Goal: Information Seeking & Learning: Learn about a topic

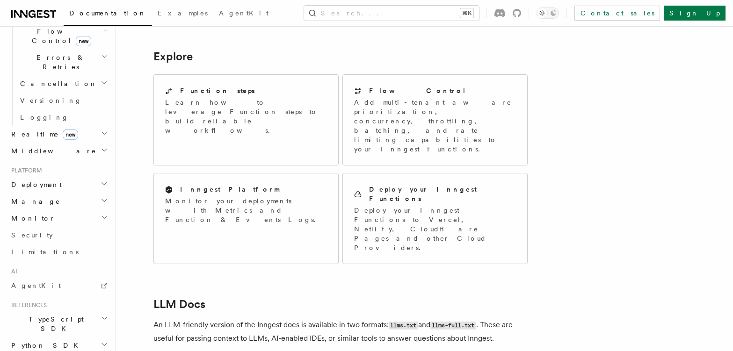
scroll to position [368, 0]
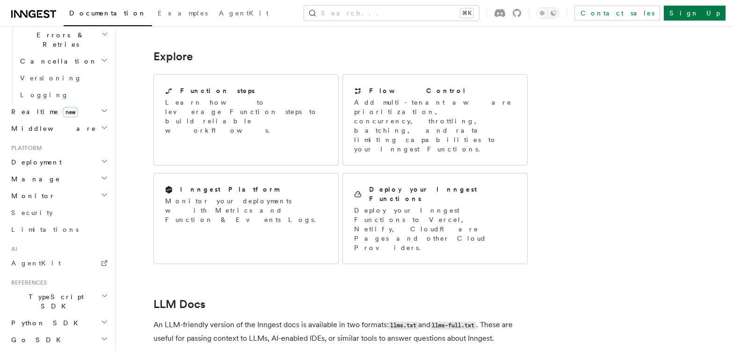
click at [39, 292] on span "TypeScript SDK" at bounding box center [54, 301] width 94 height 19
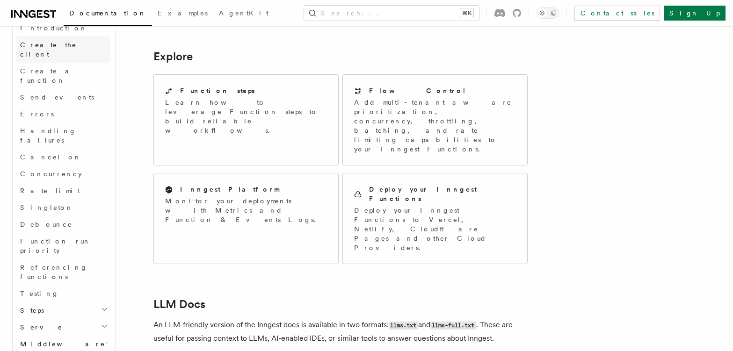
scroll to position [665, 0]
click at [54, 338] on span "Middleware" at bounding box center [60, 342] width 89 height 9
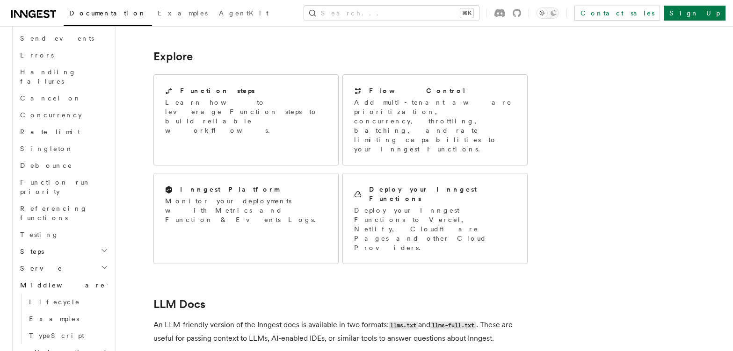
scroll to position [725, 0]
click at [48, 240] on h2 "Steps" at bounding box center [63, 248] width 94 height 17
click at [39, 240] on h2 "Steps" at bounding box center [63, 248] width 94 height 17
click at [39, 257] on h2 "Serve" at bounding box center [63, 265] width 94 height 17
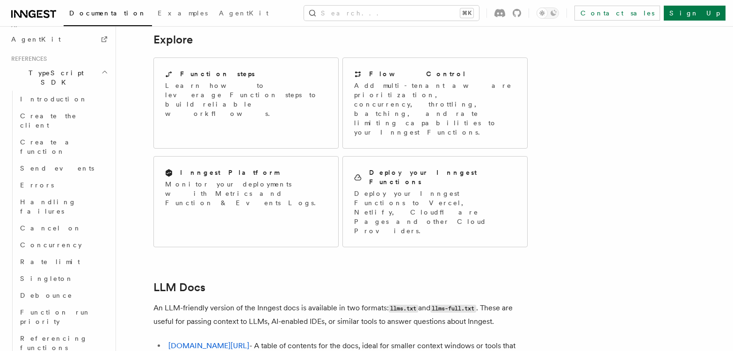
scroll to position [591, 0]
click at [213, 21] on link "AgentKit" at bounding box center [243, 14] width 61 height 22
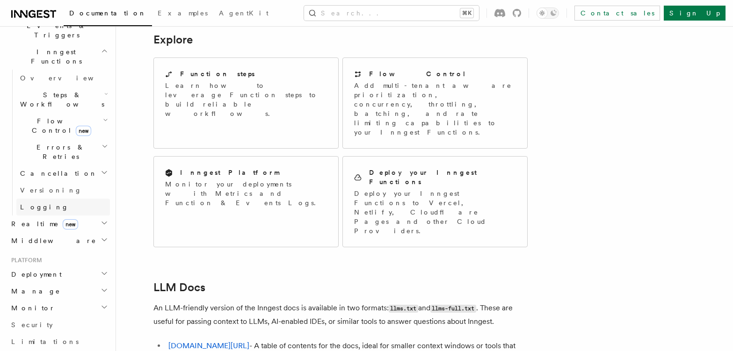
scroll to position [259, 0]
click at [37, 267] on span "Deployment" at bounding box center [34, 271] width 54 height 9
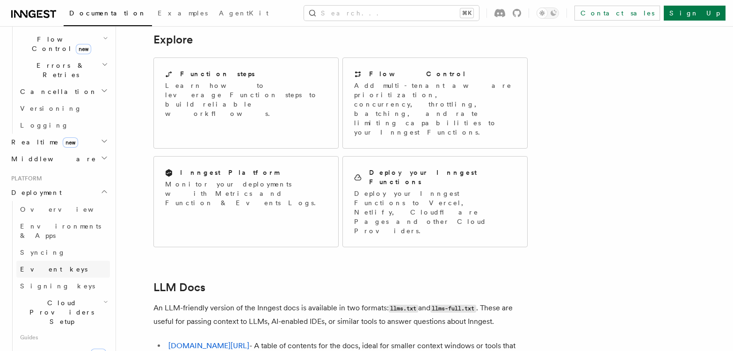
scroll to position [370, 0]
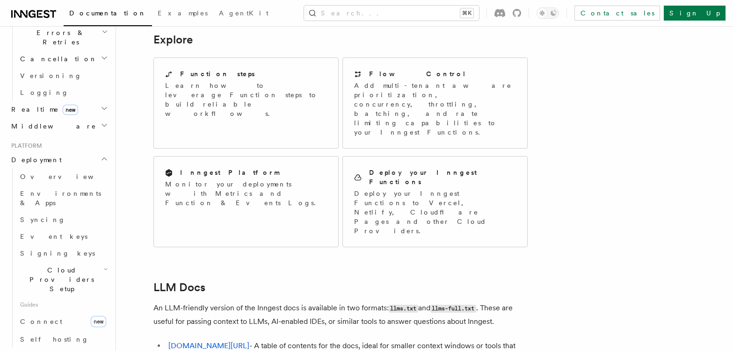
click at [20, 351] on span "Manage" at bounding box center [33, 356] width 53 height 9
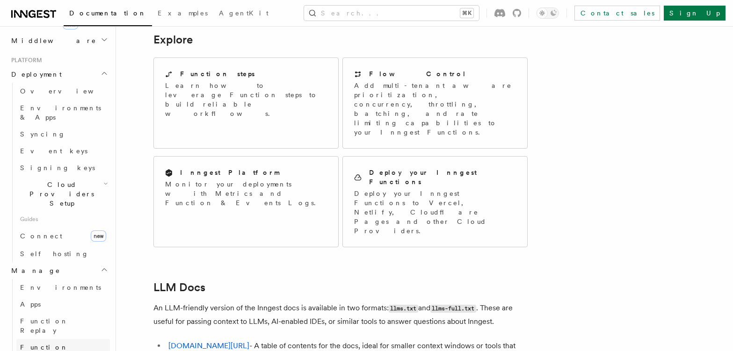
scroll to position [0, 0]
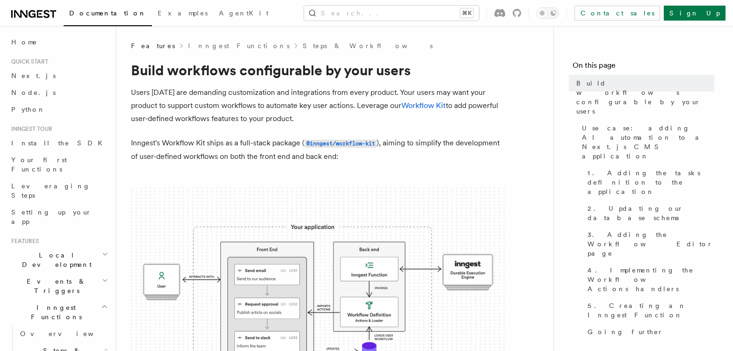
click at [145, 106] on p "Users today are demanding customization and integrations from every product. Yo…" at bounding box center [318, 105] width 374 height 39
click at [93, 14] on span "Documentation" at bounding box center [107, 12] width 77 height 7
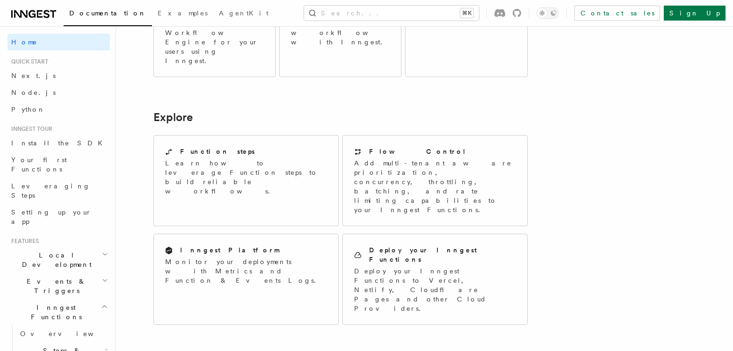
scroll to position [686, 0]
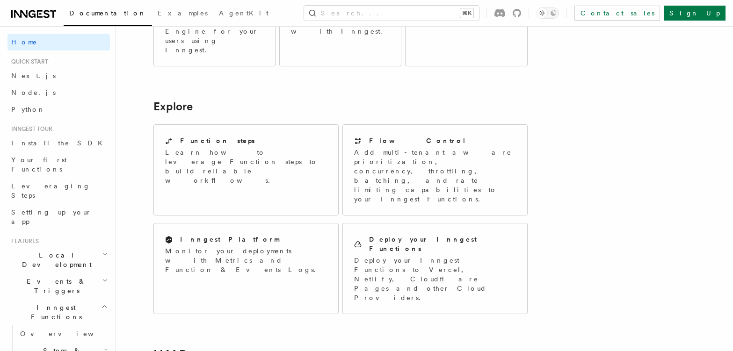
click at [38, 16] on icon at bounding box center [33, 13] width 45 height 11
